Goal: Transaction & Acquisition: Purchase product/service

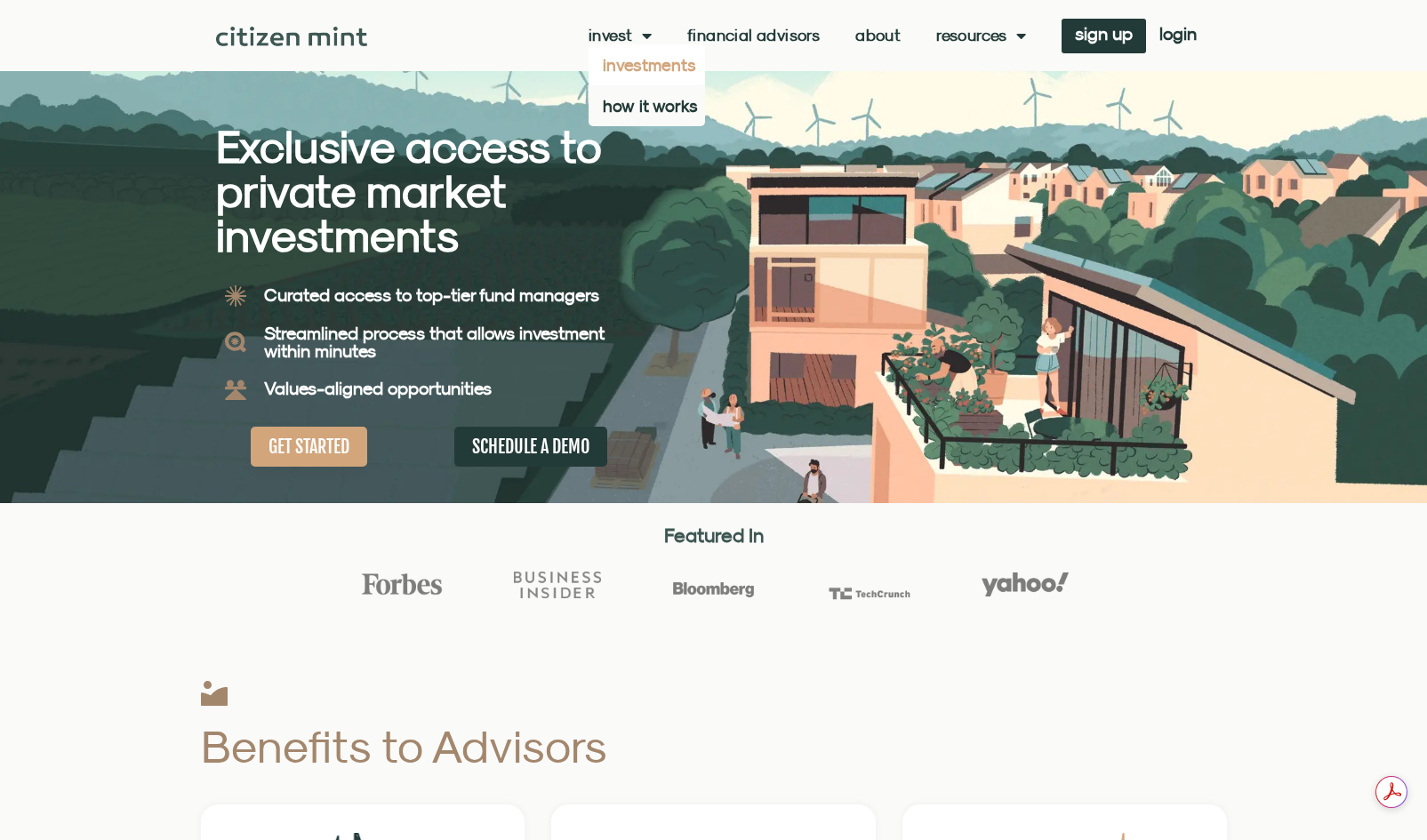
click at [634, 62] on link "investments" at bounding box center [647, 65] width 117 height 41
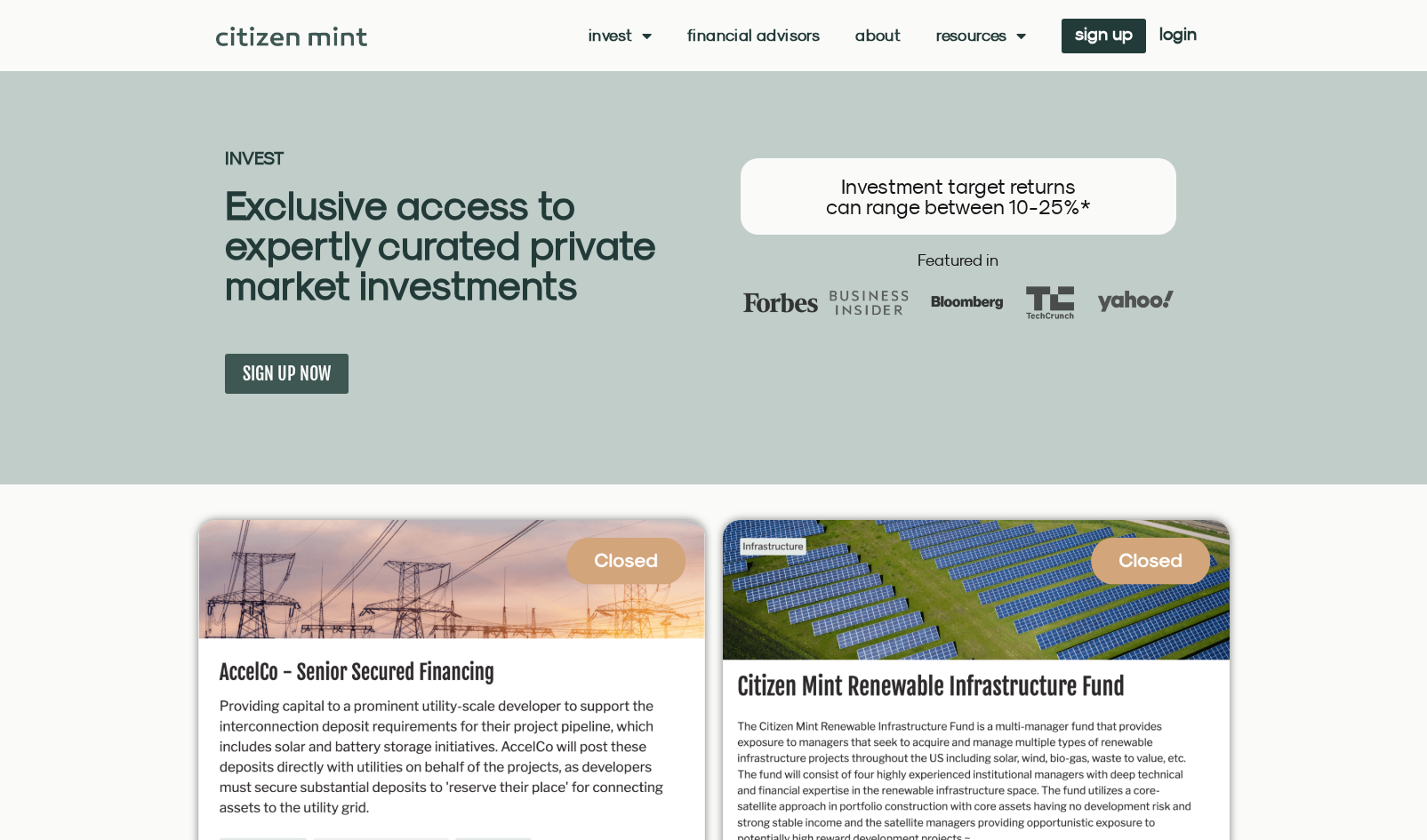
click at [290, 36] on img at bounding box center [292, 36] width 152 height 19
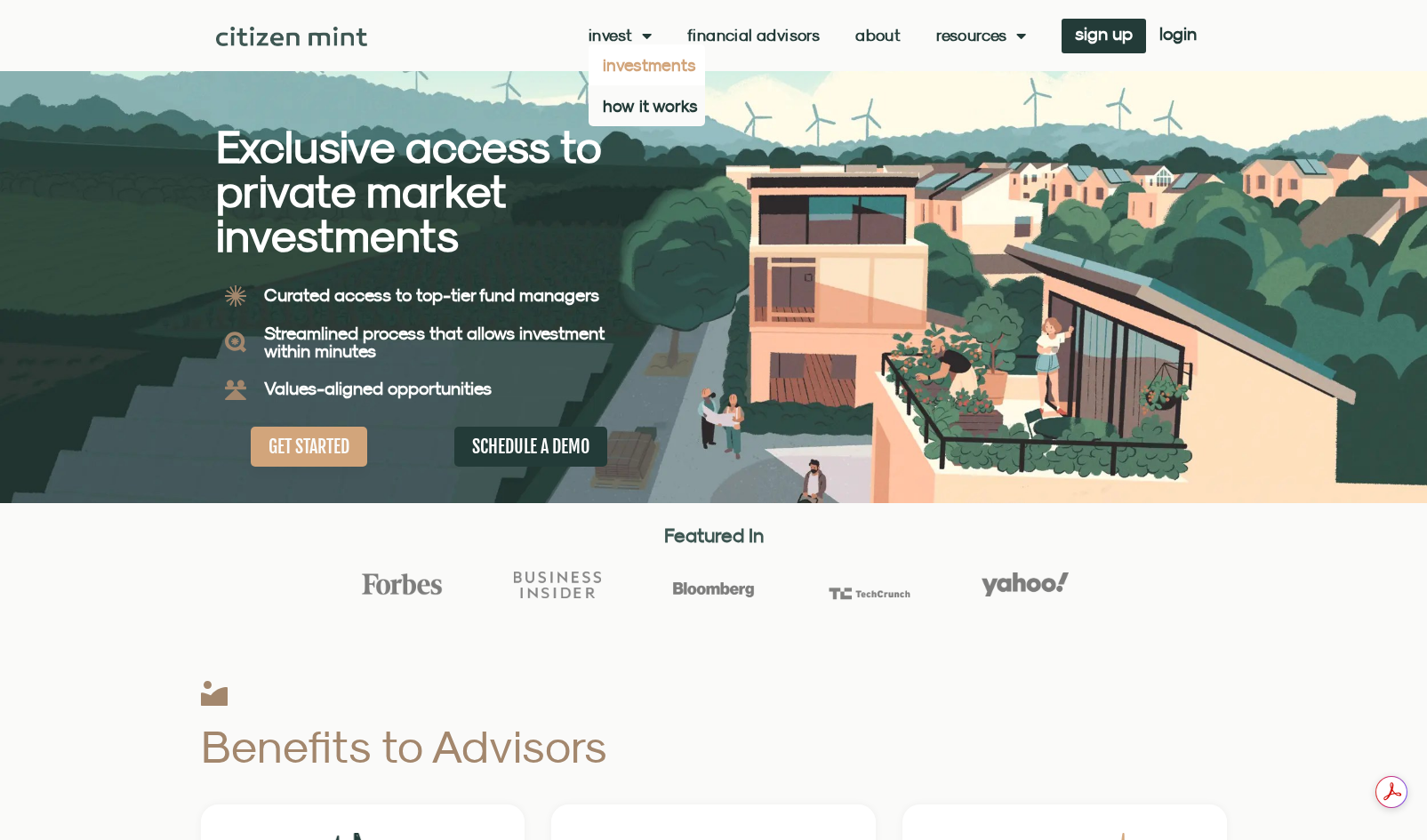
click at [629, 70] on link "investments" at bounding box center [647, 65] width 117 height 41
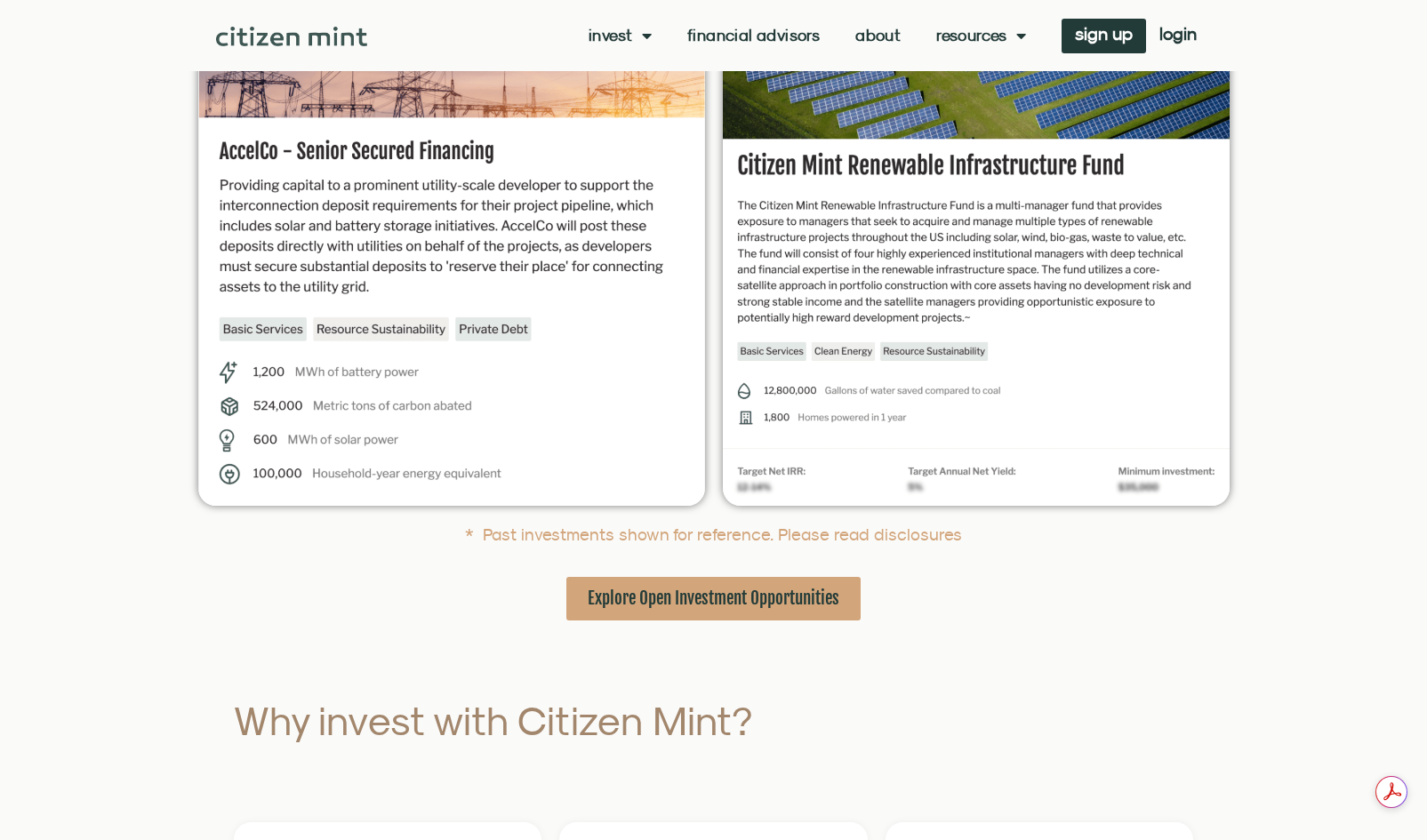
scroll to position [523, 0]
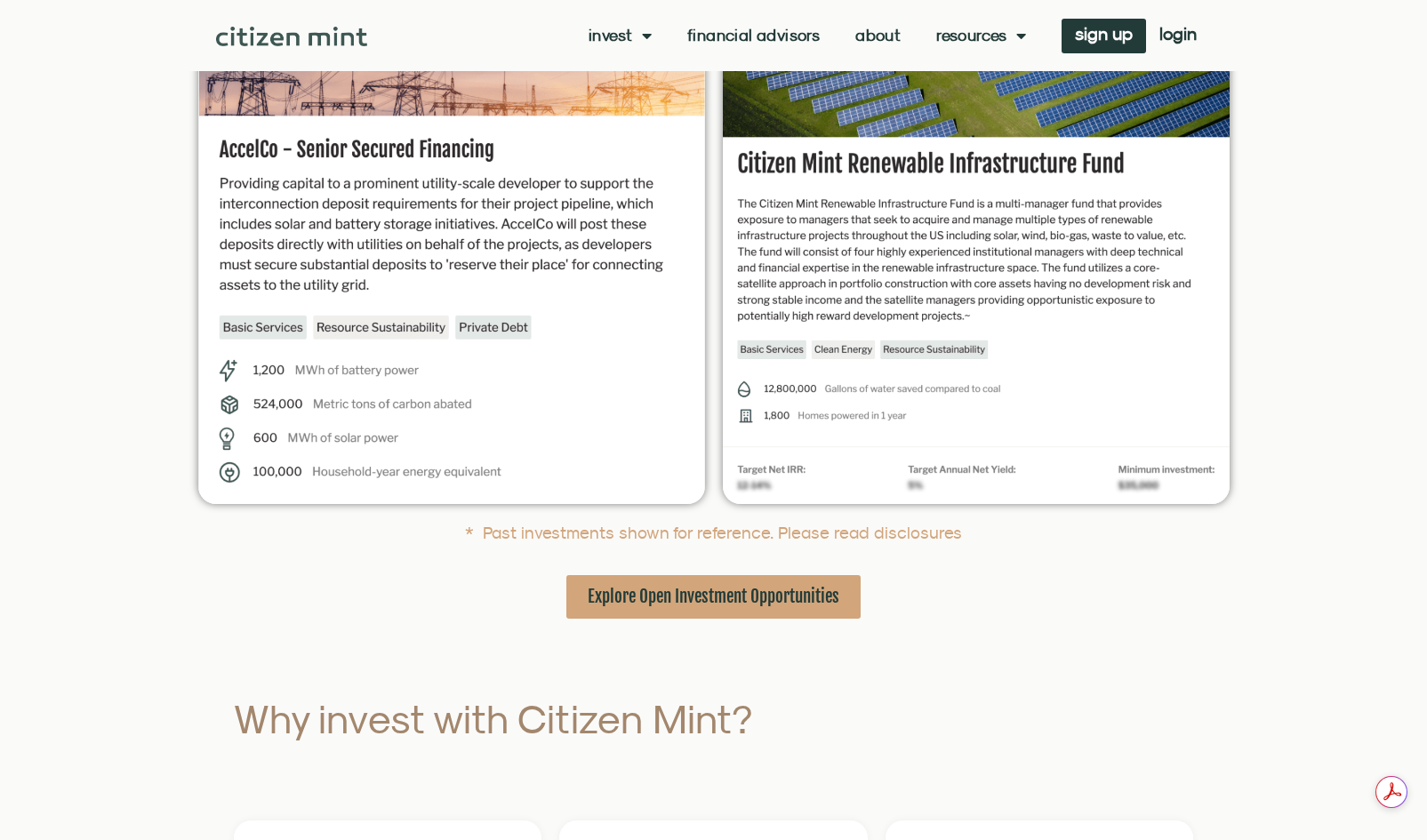
click at [709, 592] on span "Explore Open Investment Opportunities" at bounding box center [714, 597] width 252 height 22
